Goal: Transaction & Acquisition: Purchase product/service

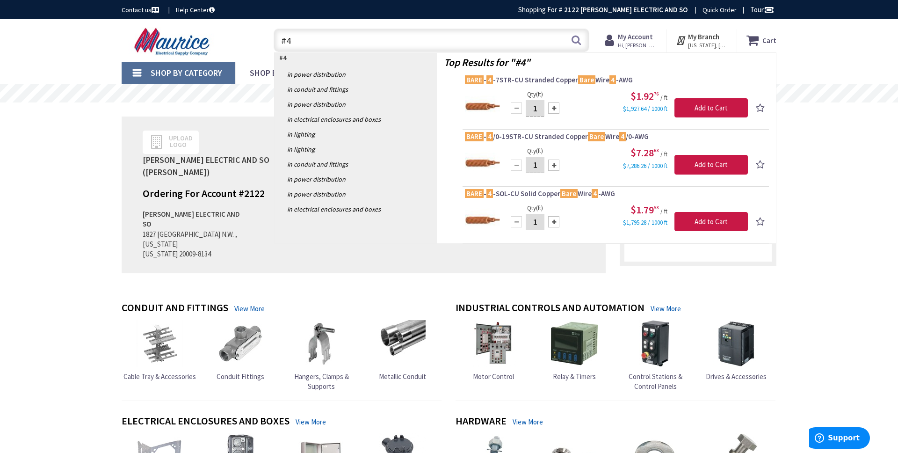
type input "#"
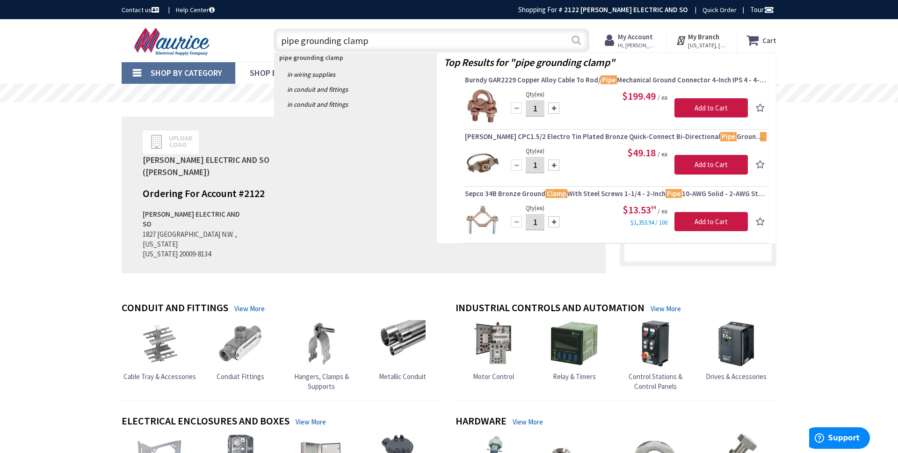
type input "pipe grounding clamp"
click at [579, 36] on button "Search" at bounding box center [576, 39] width 12 height 21
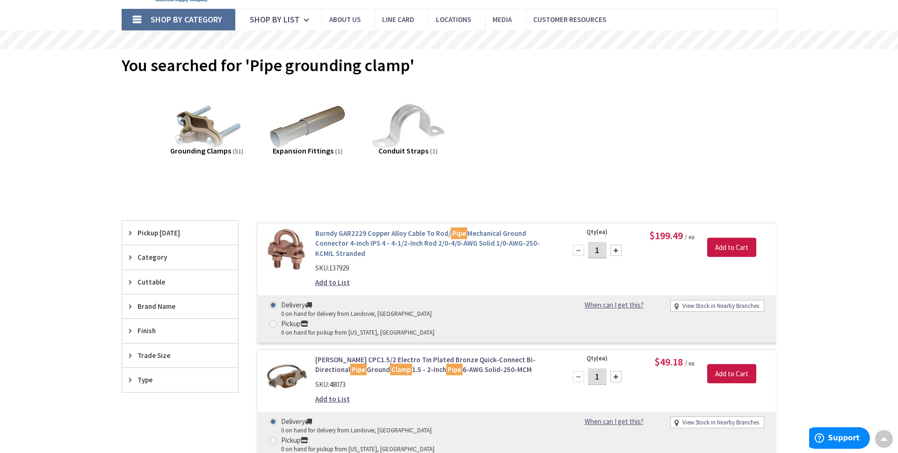
scroll to position [160, 0]
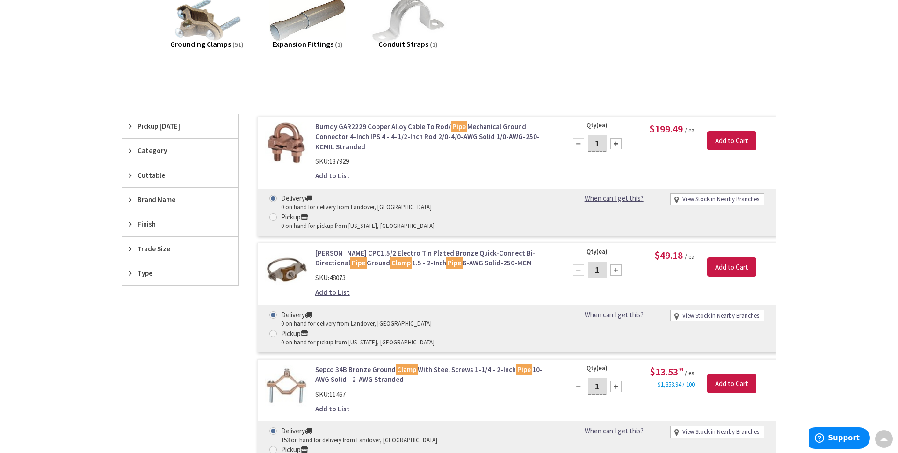
click at [374, 248] on link "Harger CPC1.5/2 Electro Tin Plated Bronze Quick-Connect Bi-Directional Pipe Gro…" at bounding box center [434, 258] width 238 height 20
